Goal: Book appointment/travel/reservation

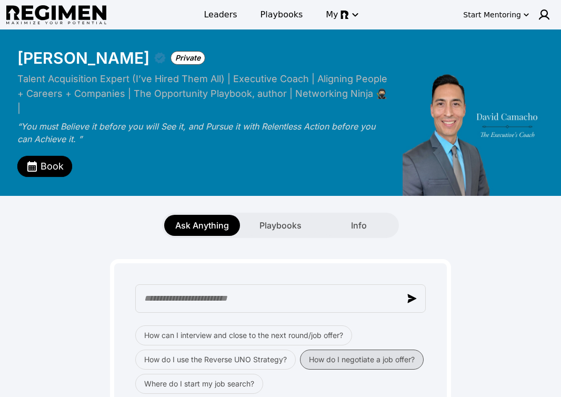
click at [353, 350] on button "How do I negotiate a job offer?" at bounding box center [362, 360] width 124 height 20
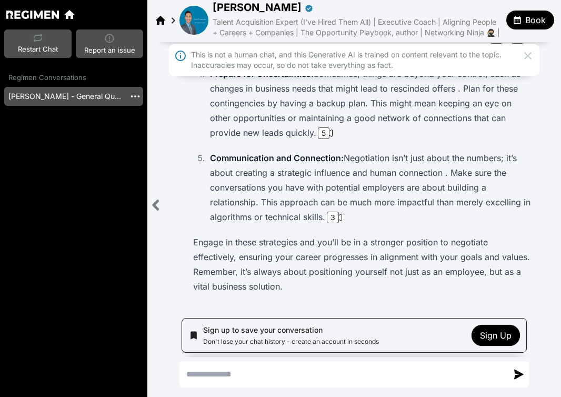
scroll to position [334, 0]
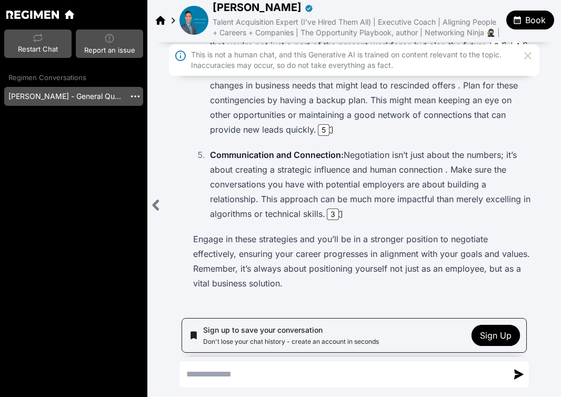
click at [523, 21] on button "Book" at bounding box center [531, 20] width 48 height 19
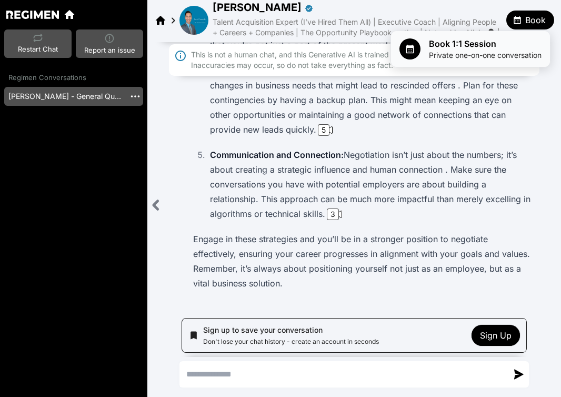
click at [478, 50] on span "Private one-on-one conversation" at bounding box center [485, 55] width 113 height 11
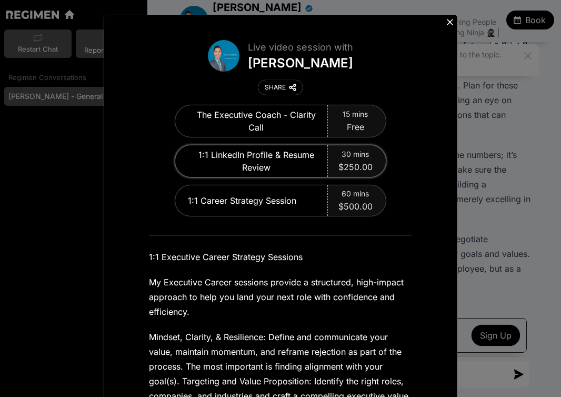
click at [352, 155] on span "30 mins" at bounding box center [355, 154] width 27 height 11
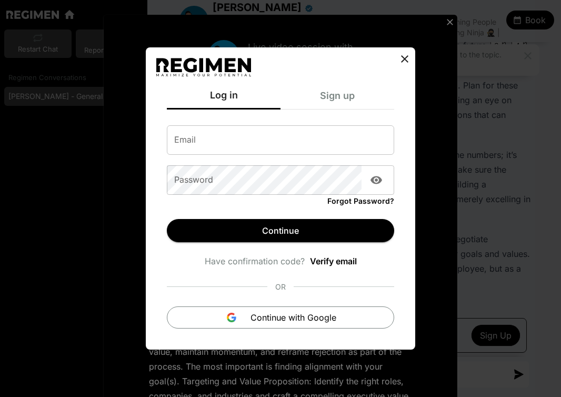
click at [408, 57] on icon at bounding box center [405, 59] width 13 height 13
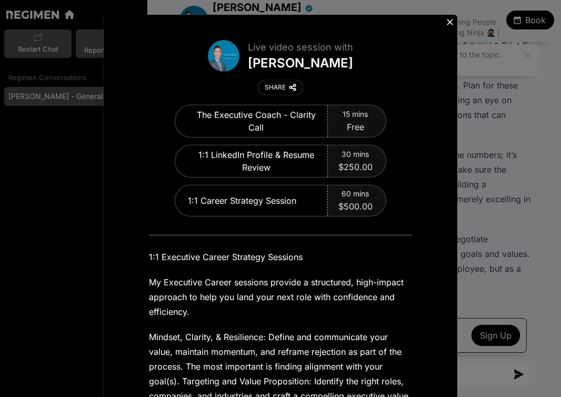
click at [452, 22] on icon at bounding box center [450, 22] width 11 height 11
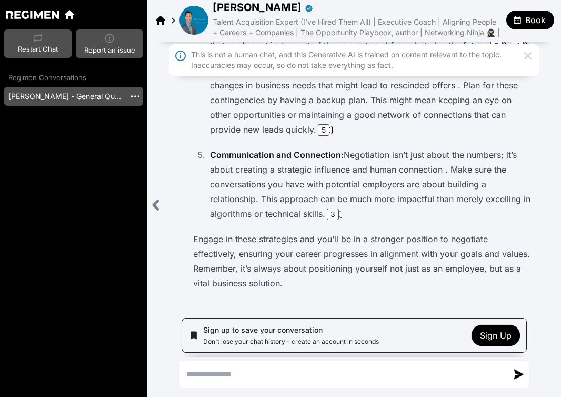
click at [177, 16] on icon at bounding box center [173, 20] width 13 height 13
click at [200, 16] on img at bounding box center [194, 20] width 29 height 29
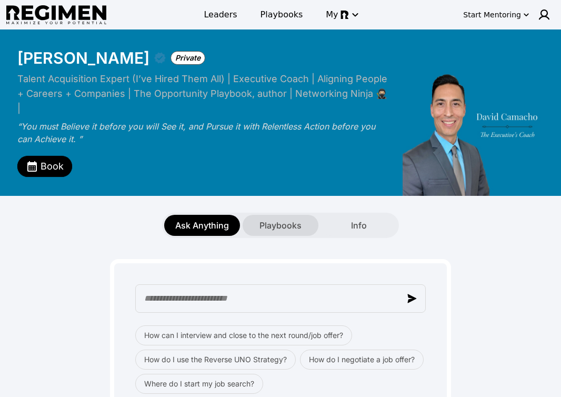
click at [282, 219] on span "Playbooks" at bounding box center [281, 225] width 42 height 13
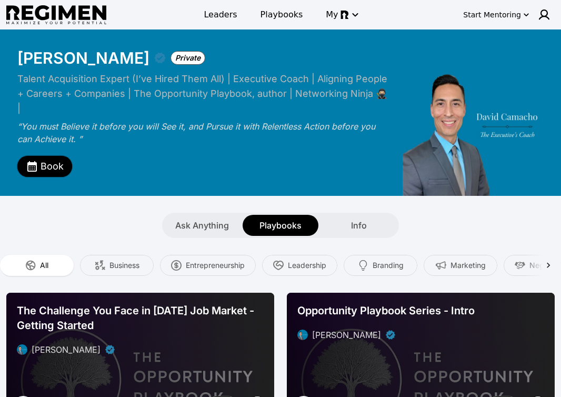
click at [48, 159] on span "Book" at bounding box center [52, 166] width 23 height 15
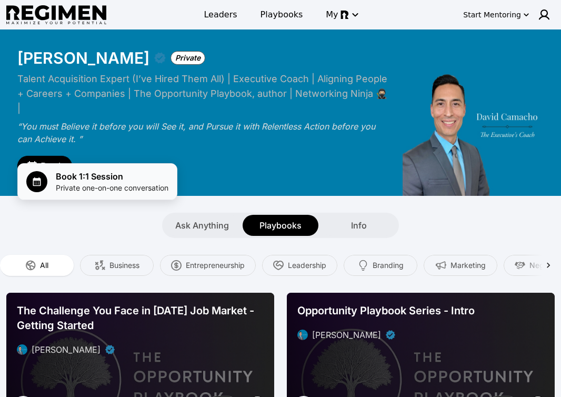
click at [67, 186] on span "Private one-on-one conversation" at bounding box center [112, 188] width 113 height 11
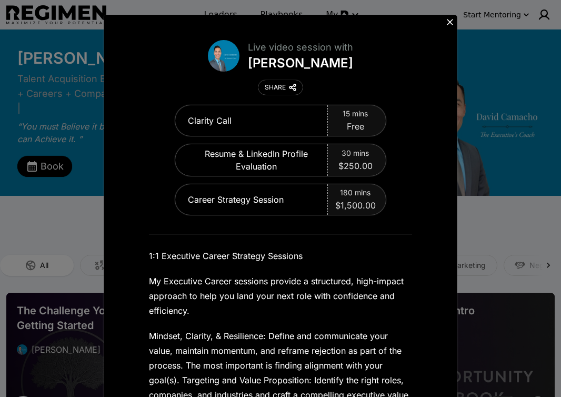
click at [449, 25] on icon at bounding box center [450, 22] width 11 height 11
